Goal: Entertainment & Leisure: Consume media (video, audio)

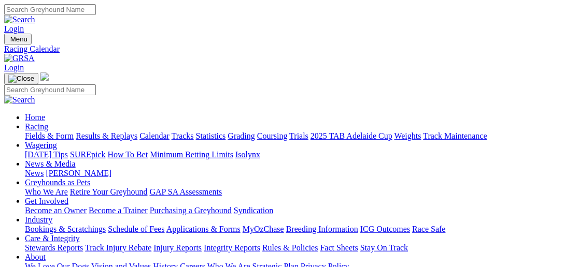
click at [169, 132] on link "Calendar" at bounding box center [154, 136] width 30 height 9
click at [194, 132] on link "Tracks" at bounding box center [183, 136] width 22 height 9
click at [115, 132] on link "Results & Replays" at bounding box center [107, 136] width 62 height 9
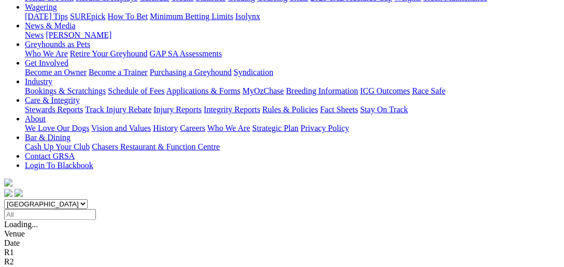
scroll to position [148, 0]
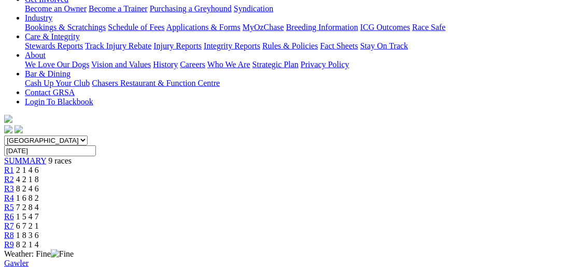
scroll to position [237, 0]
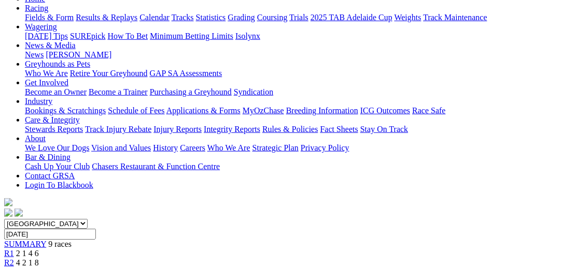
scroll to position [118, 0]
